Goal: Navigation & Orientation: Find specific page/section

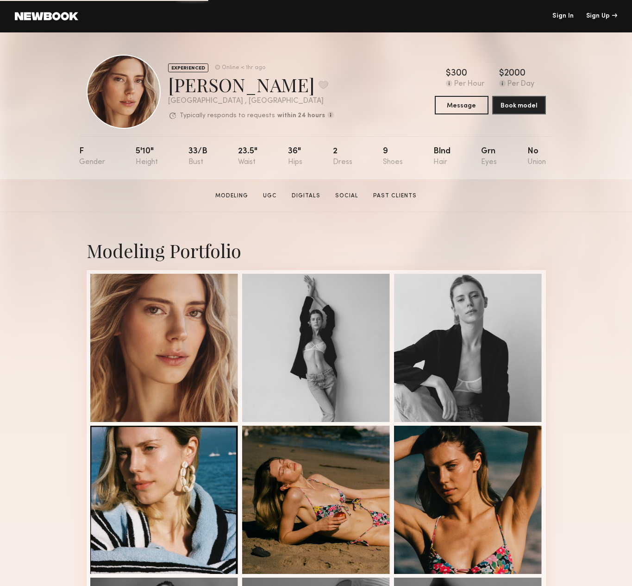
scroll to position [139, 0]
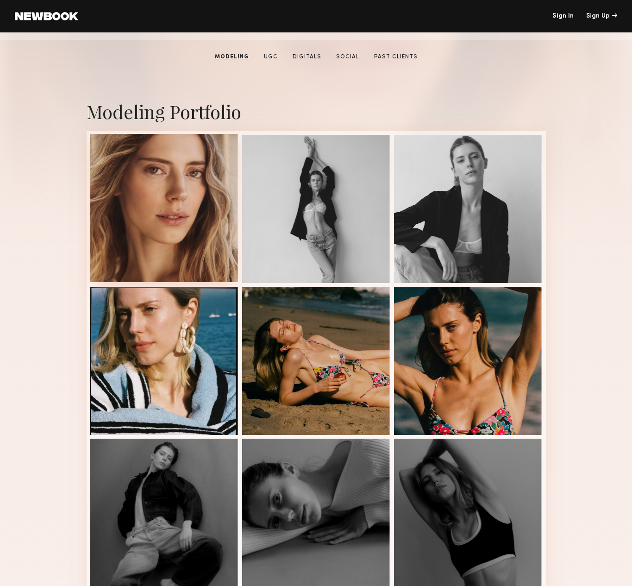
click at [176, 205] on div at bounding box center [164, 208] width 148 height 148
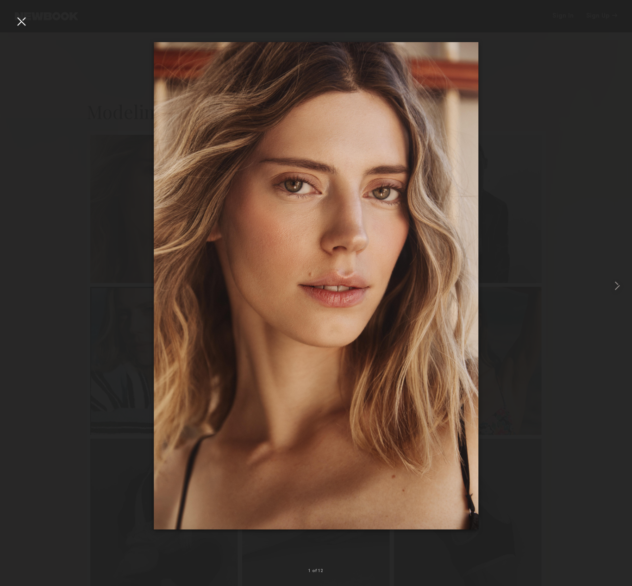
click at [19, 21] on div at bounding box center [21, 21] width 15 height 15
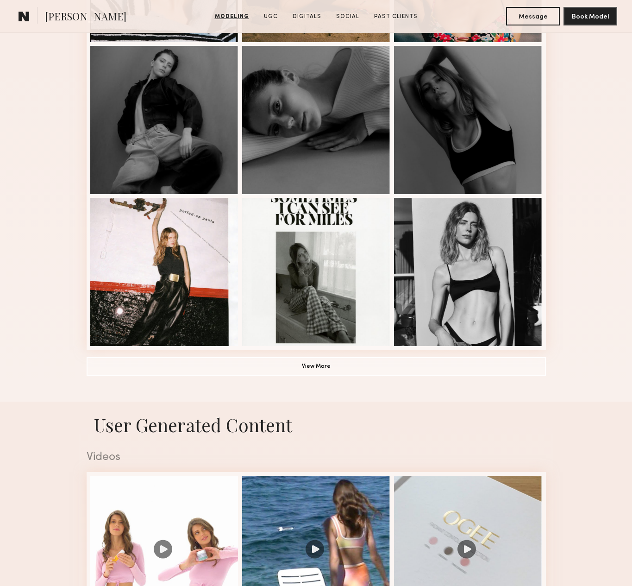
scroll to position [556, 0]
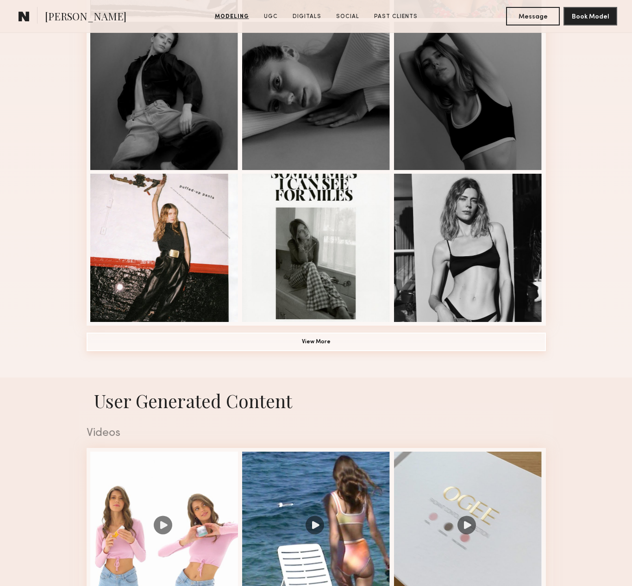
click at [319, 343] on button "View More" at bounding box center [316, 341] width 459 height 19
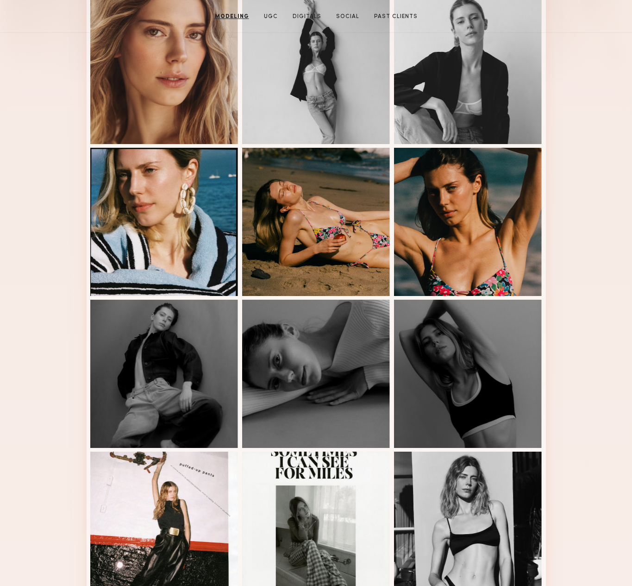
scroll to position [0, 0]
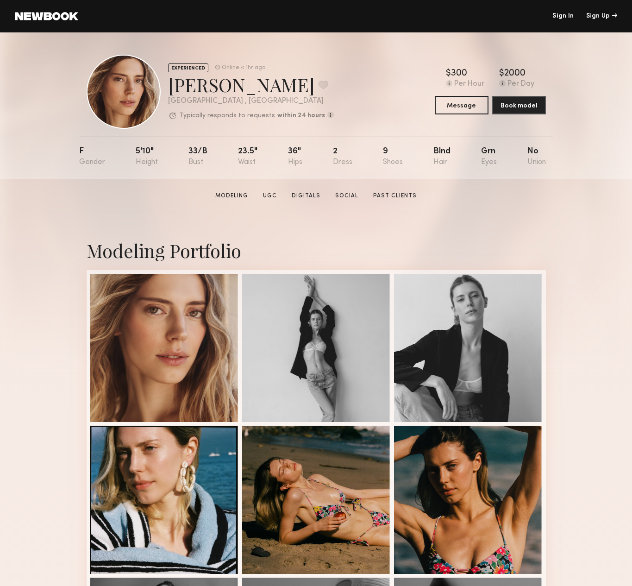
click at [63, 18] on link at bounding box center [46, 16] width 63 height 8
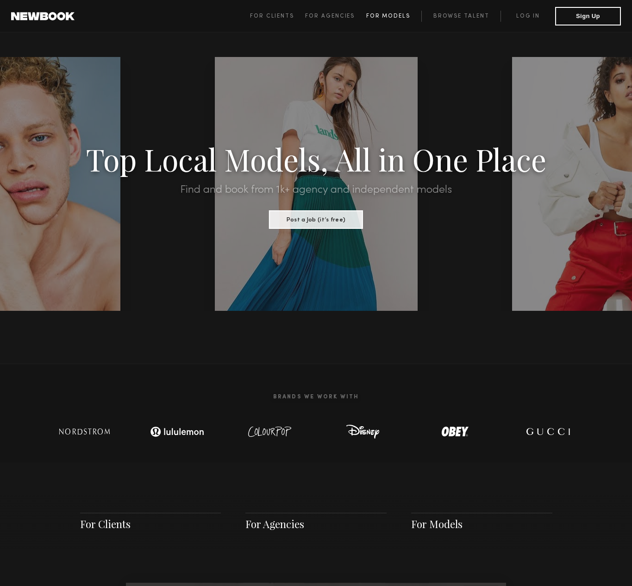
click at [387, 15] on span "For Models" at bounding box center [388, 16] width 44 height 6
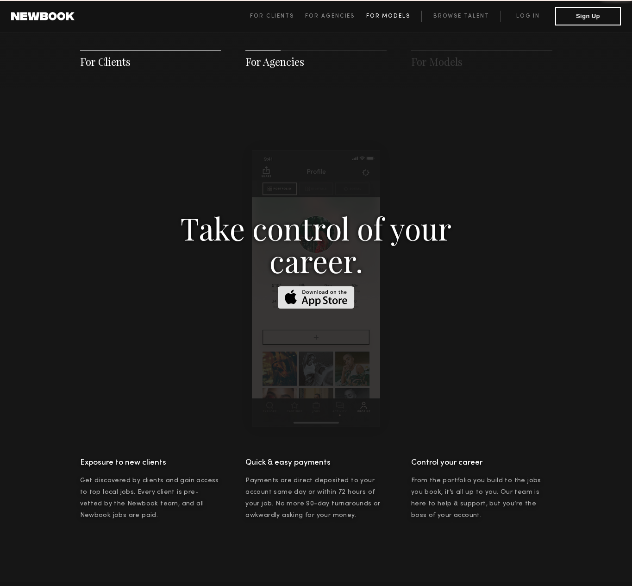
scroll to position [1333, 0]
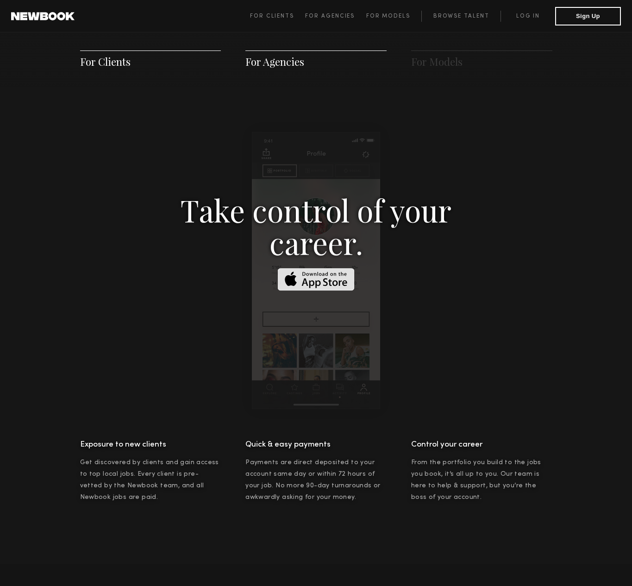
click at [523, 154] on div "Take control of your career." at bounding box center [316, 270] width 472 height 277
click at [114, 60] on span "For Clients" at bounding box center [105, 62] width 50 height 14
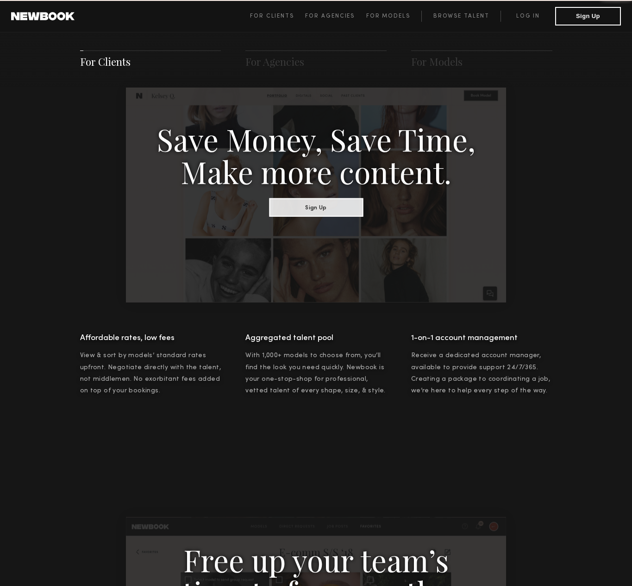
scroll to position [463, 0]
